Goal: Navigation & Orientation: Find specific page/section

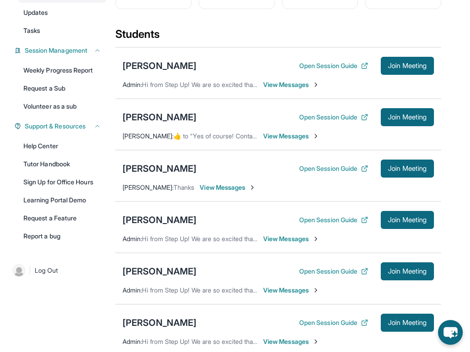
scroll to position [115, 0]
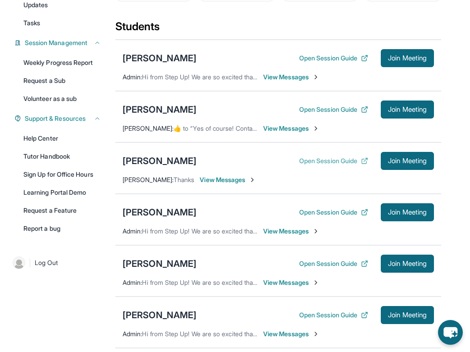
click at [309, 161] on button "Open Session Guide" at bounding box center [333, 161] width 69 height 9
click at [161, 163] on div "[PERSON_NAME]" at bounding box center [160, 161] width 74 height 13
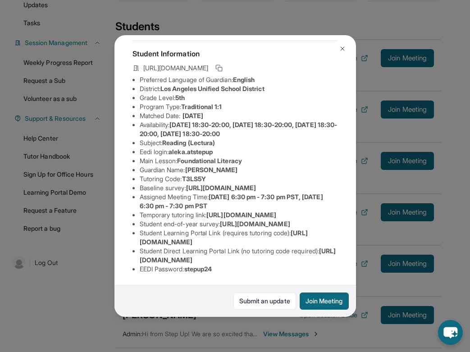
scroll to position [0, 14]
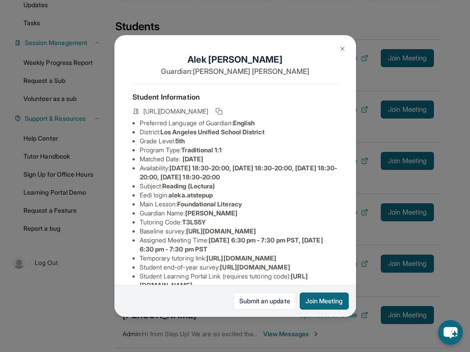
click at [341, 47] on img at bounding box center [342, 48] width 7 height 7
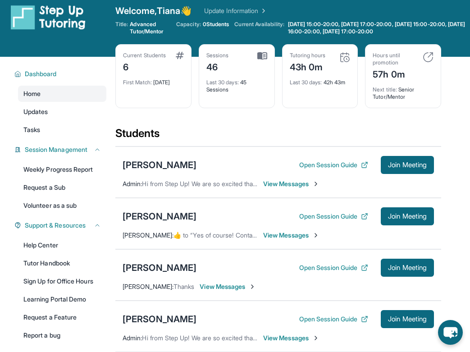
scroll to position [0, 0]
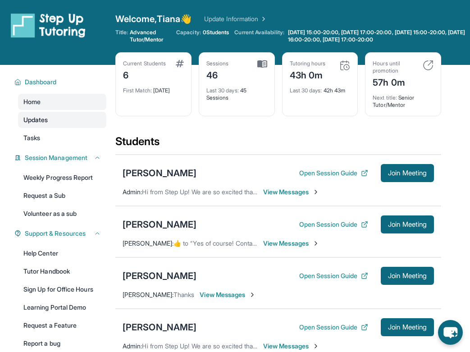
click at [65, 116] on link "Updates" at bounding box center [62, 120] width 88 height 16
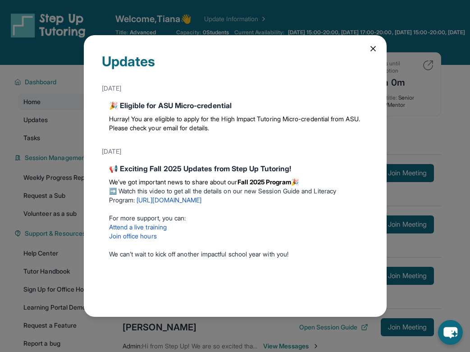
click at [372, 48] on icon at bounding box center [373, 48] width 9 height 9
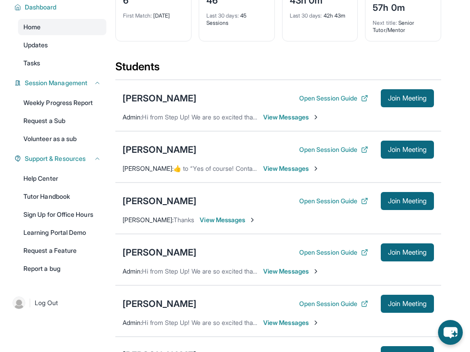
scroll to position [94, 0]
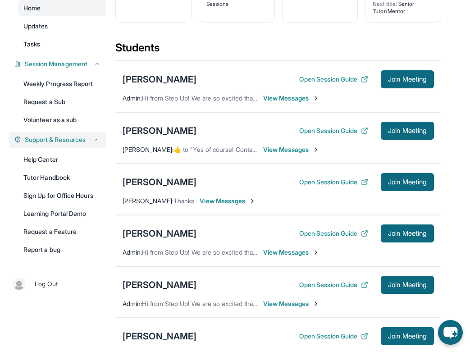
click at [77, 143] on span "Support & Resources" at bounding box center [55, 139] width 61 height 9
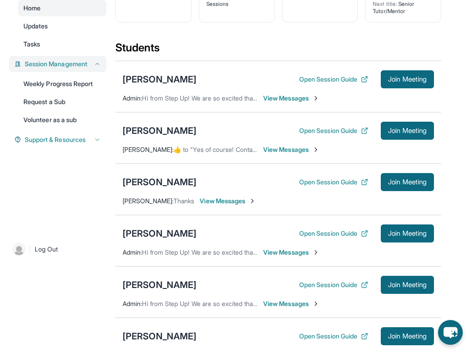
click at [79, 64] on span "Session Management" at bounding box center [56, 64] width 63 height 9
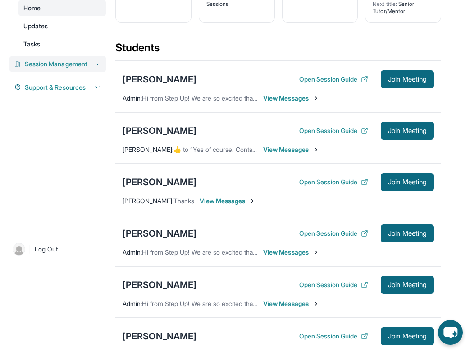
click at [79, 64] on span "Session Management" at bounding box center [56, 64] width 63 height 9
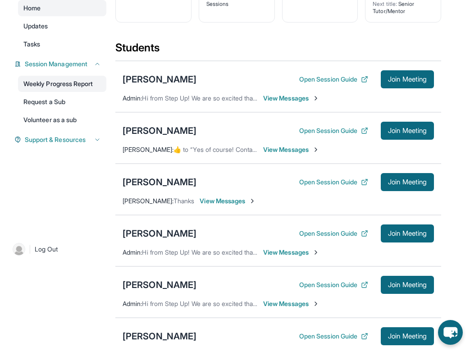
click at [73, 88] on link "Weekly Progress Report" at bounding box center [62, 84] width 88 height 16
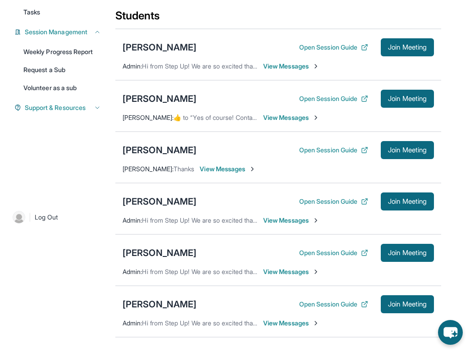
scroll to position [119, 0]
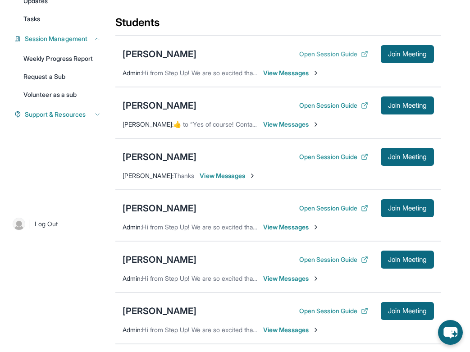
click at [313, 56] on button "Open Session Guide" at bounding box center [333, 54] width 69 height 9
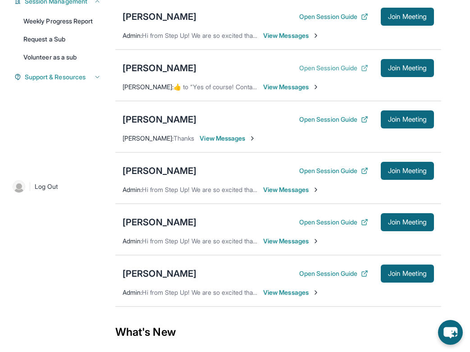
click at [324, 69] on button "Open Session Guide" at bounding box center [333, 68] width 69 height 9
click at [391, 124] on button "Join Meeting" at bounding box center [407, 119] width 53 height 18
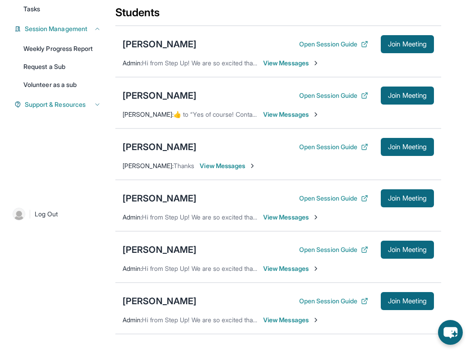
scroll to position [124, 0]
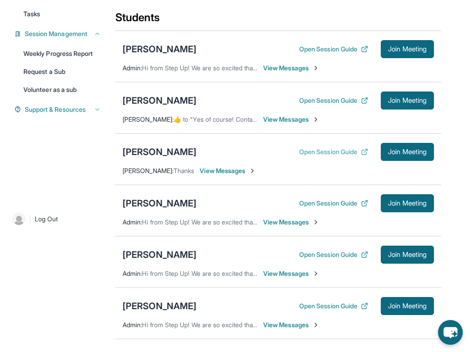
click at [322, 150] on button "Open Session Guide" at bounding box center [333, 151] width 69 height 9
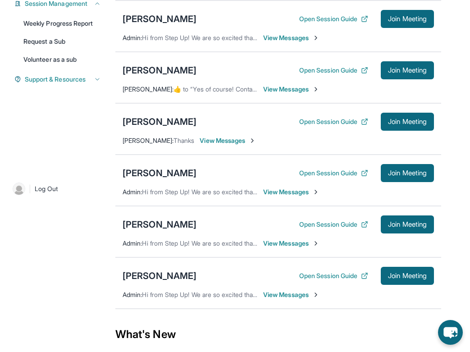
scroll to position [159, 0]
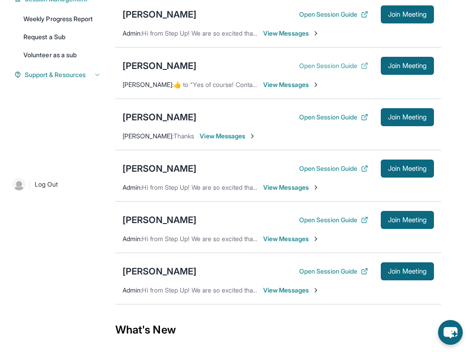
click at [318, 66] on button "Open Session Guide" at bounding box center [333, 65] width 69 height 9
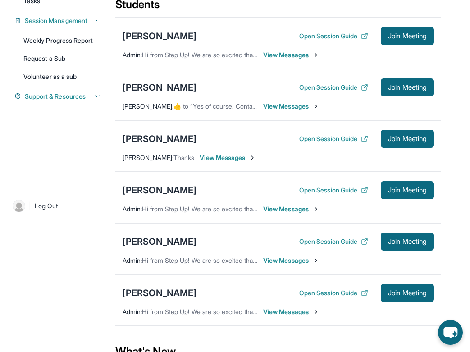
scroll to position [126, 0]
